Goal: Information Seeking & Learning: Learn about a topic

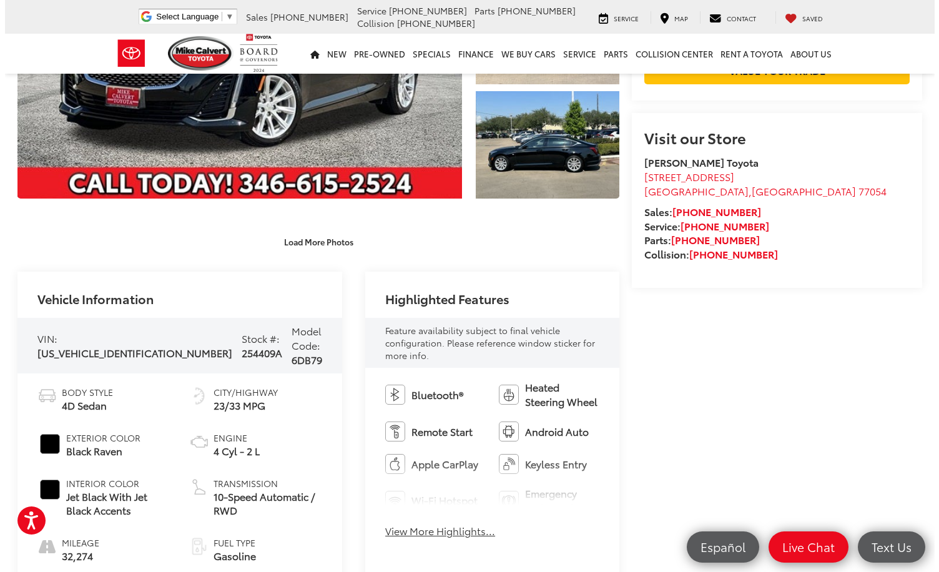
scroll to position [312, 0]
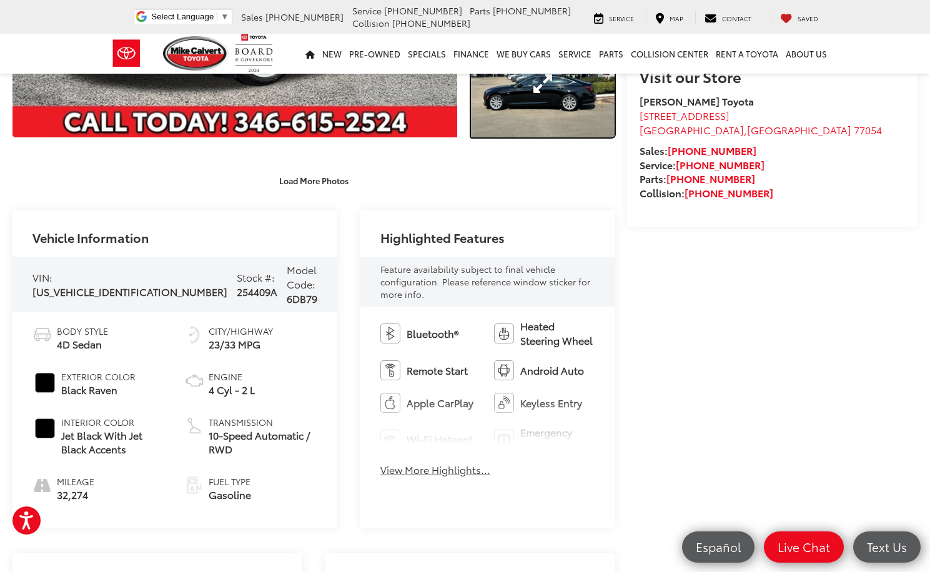
click at [519, 106] on link "Expand Photo 3" at bounding box center [543, 84] width 144 height 108
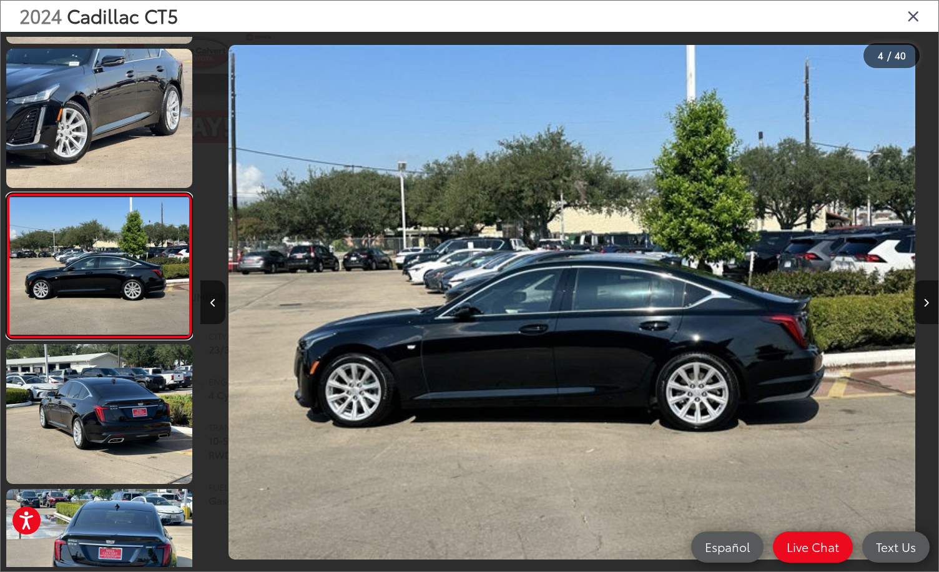
scroll to position [0, 2214]
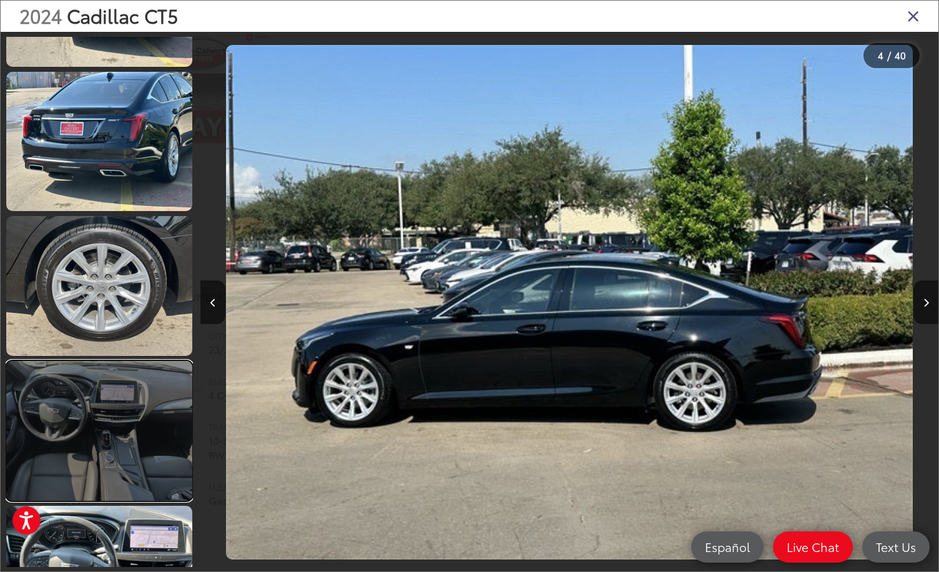
click at [139, 390] on link at bounding box center [99, 431] width 186 height 140
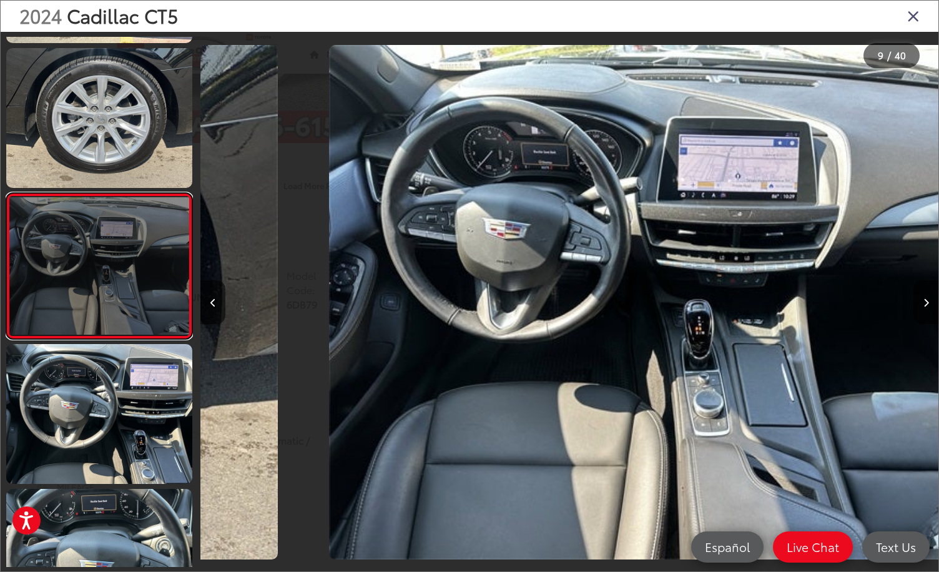
scroll to position [0, 5905]
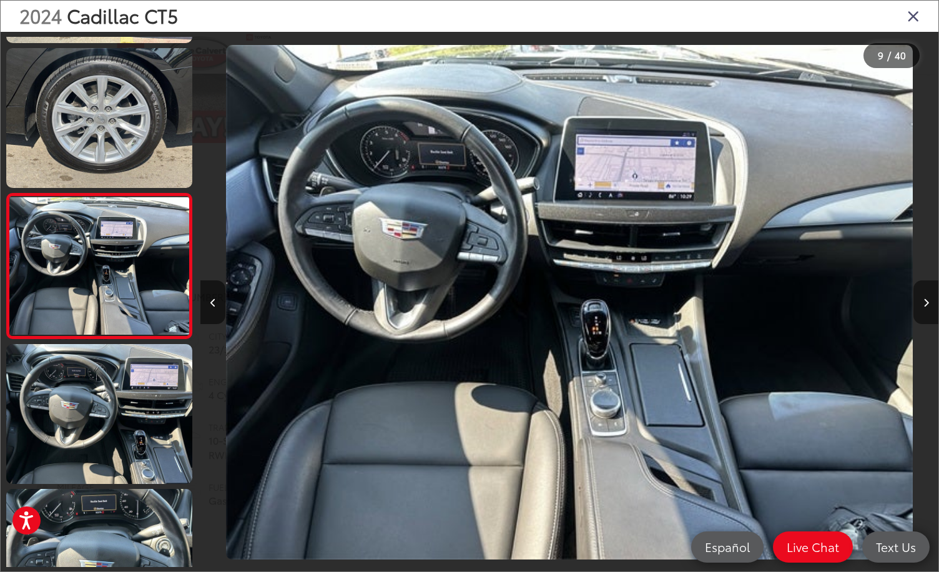
click at [928, 302] on icon "Next image" at bounding box center [927, 303] width 6 height 9
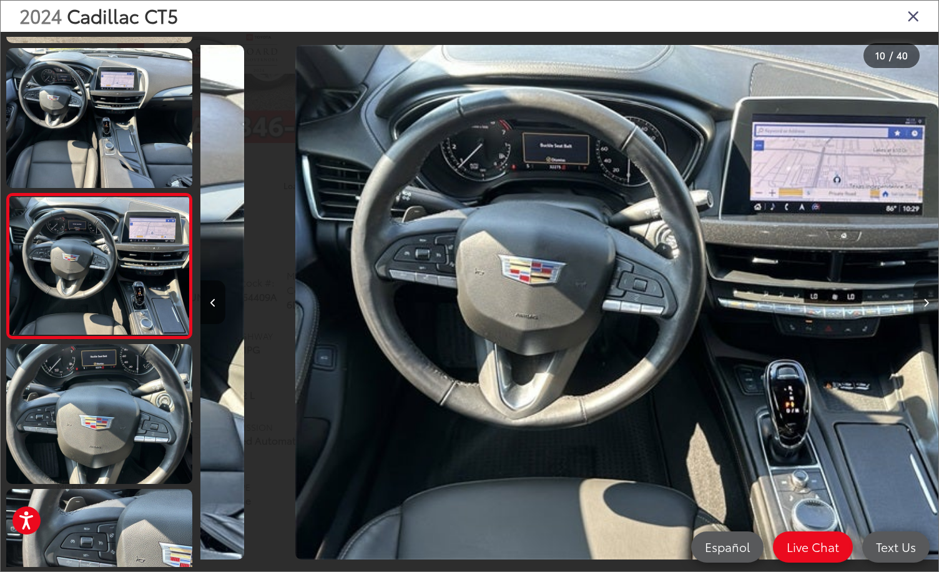
scroll to position [0, 6642]
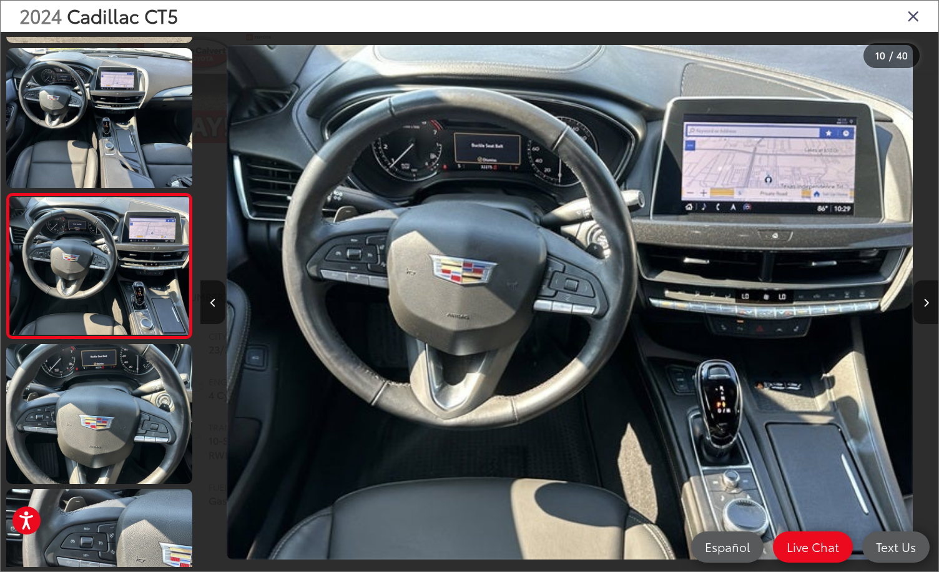
click at [928, 302] on icon "Next image" at bounding box center [927, 303] width 6 height 9
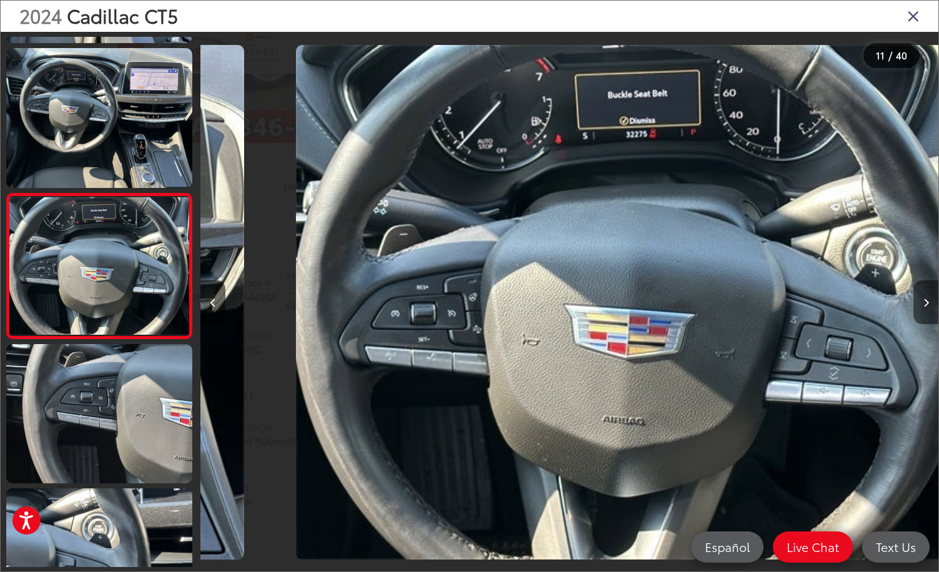
scroll to position [0, 7380]
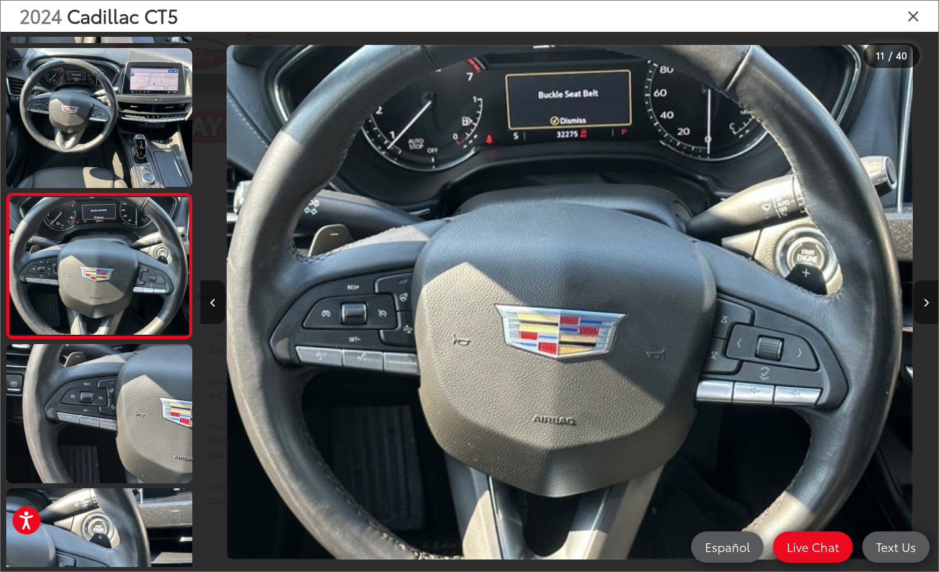
click at [928, 302] on icon "Next image" at bounding box center [927, 303] width 6 height 9
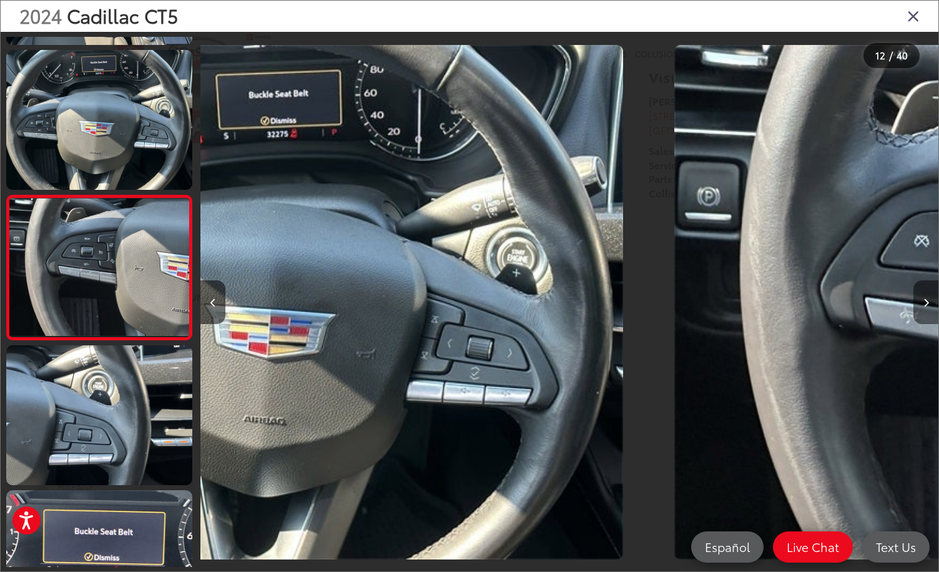
scroll to position [0, 0]
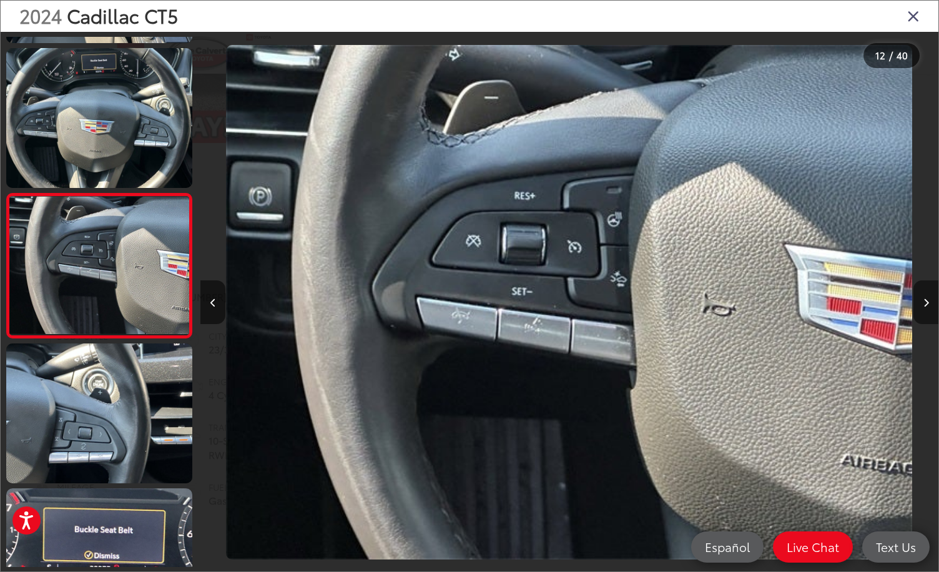
click at [928, 302] on icon "Next image" at bounding box center [927, 303] width 6 height 9
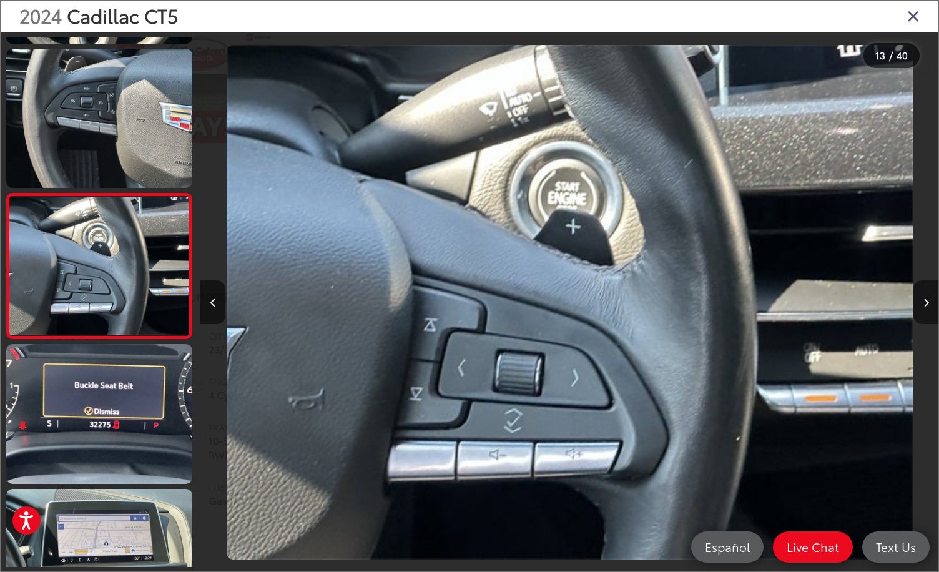
click at [928, 302] on icon "Next image" at bounding box center [927, 303] width 6 height 9
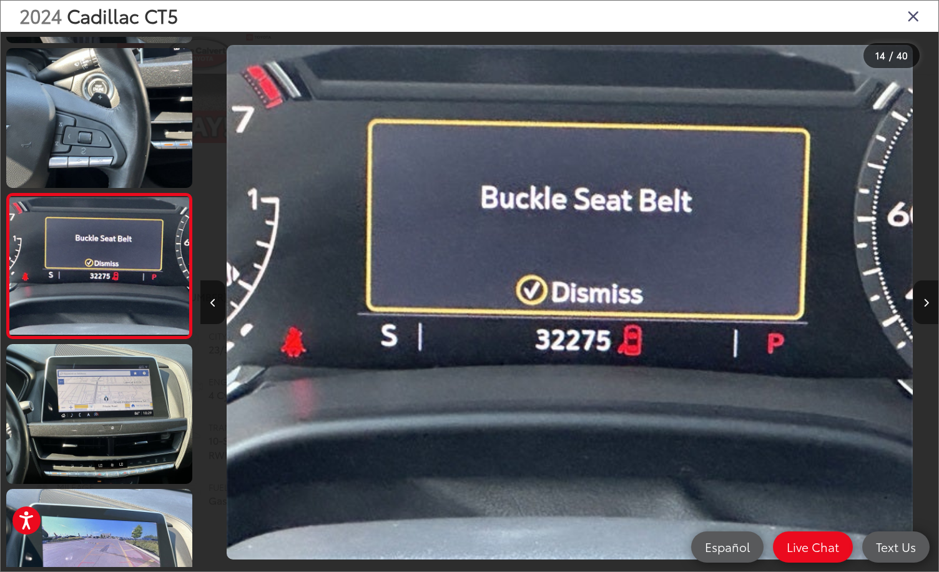
click at [928, 302] on icon "Next image" at bounding box center [927, 303] width 6 height 9
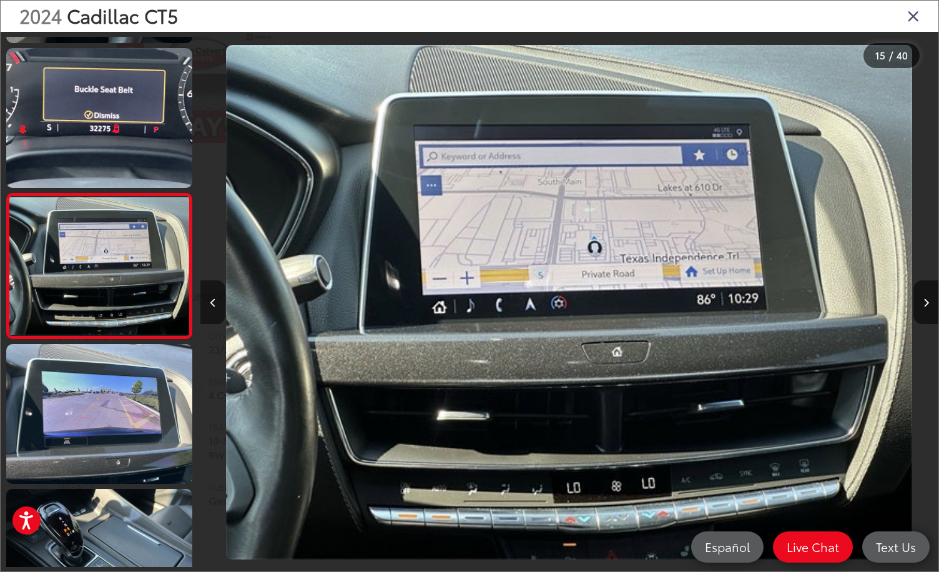
click at [209, 299] on button "Previous image" at bounding box center [213, 302] width 25 height 44
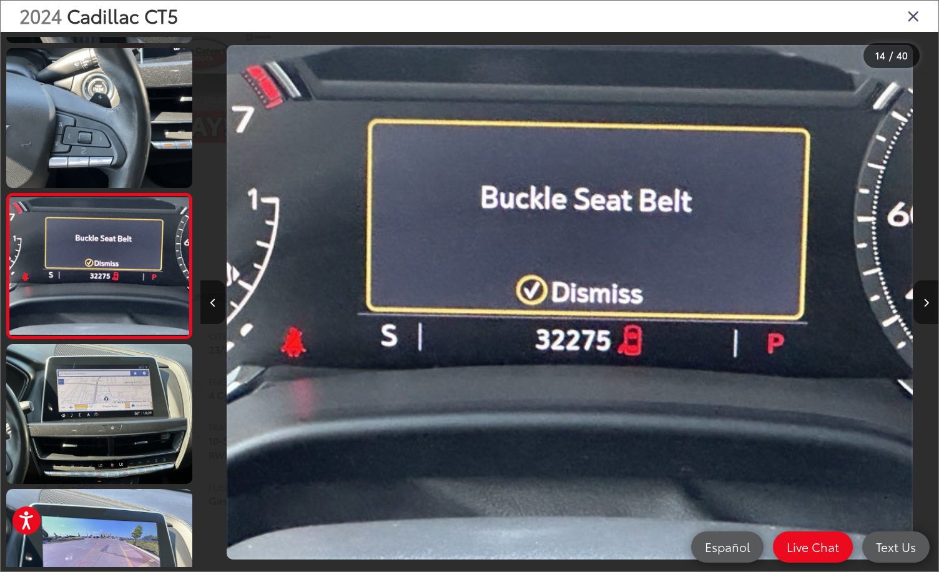
click at [929, 305] on button "Next image" at bounding box center [926, 302] width 25 height 44
